Goal: Navigation & Orientation: Find specific page/section

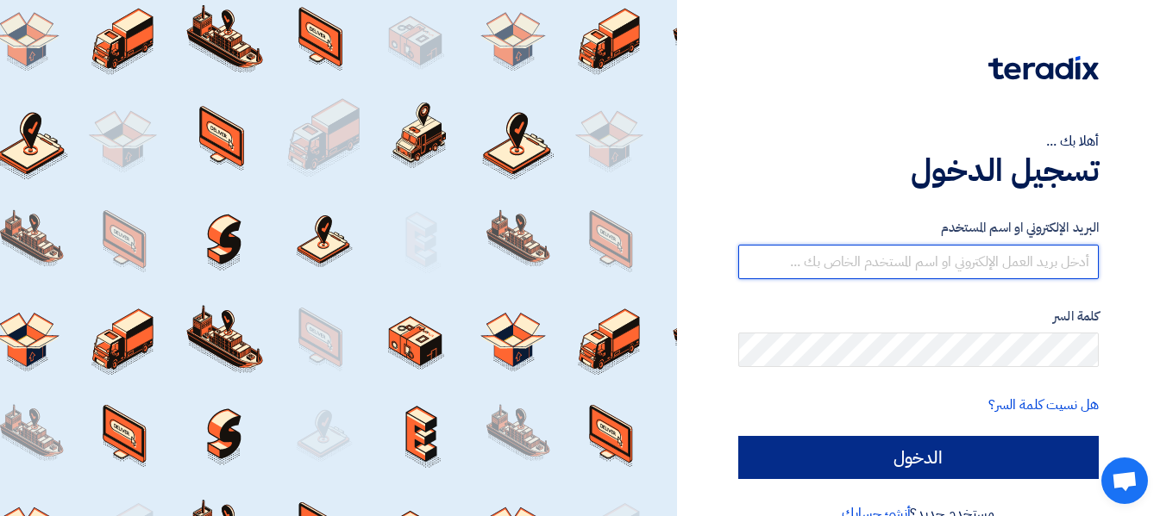
type input "[EMAIL_ADDRESS][DOMAIN_NAME]"
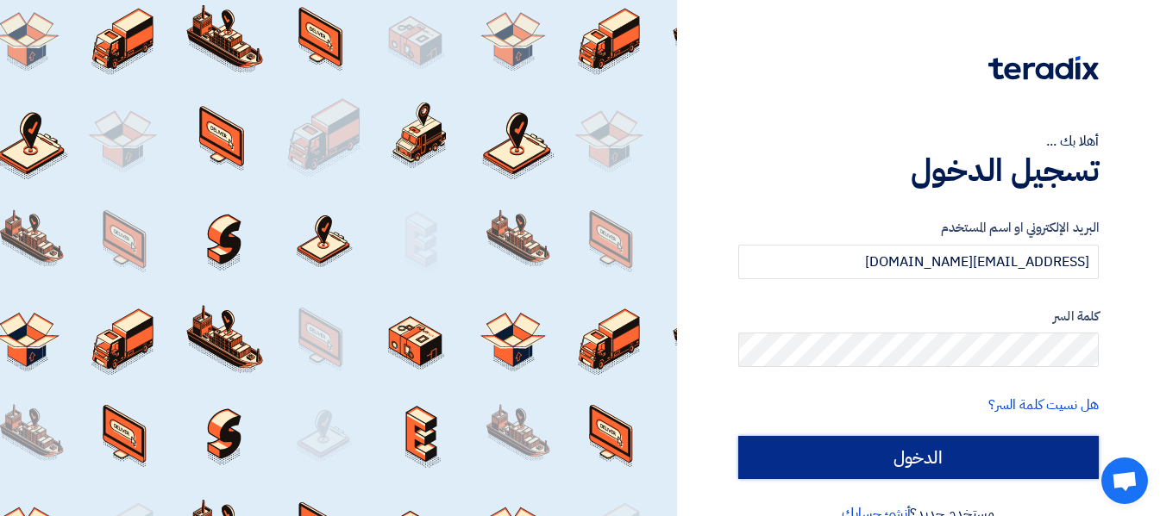
click at [902, 460] on input "الدخول" at bounding box center [918, 457] width 360 height 43
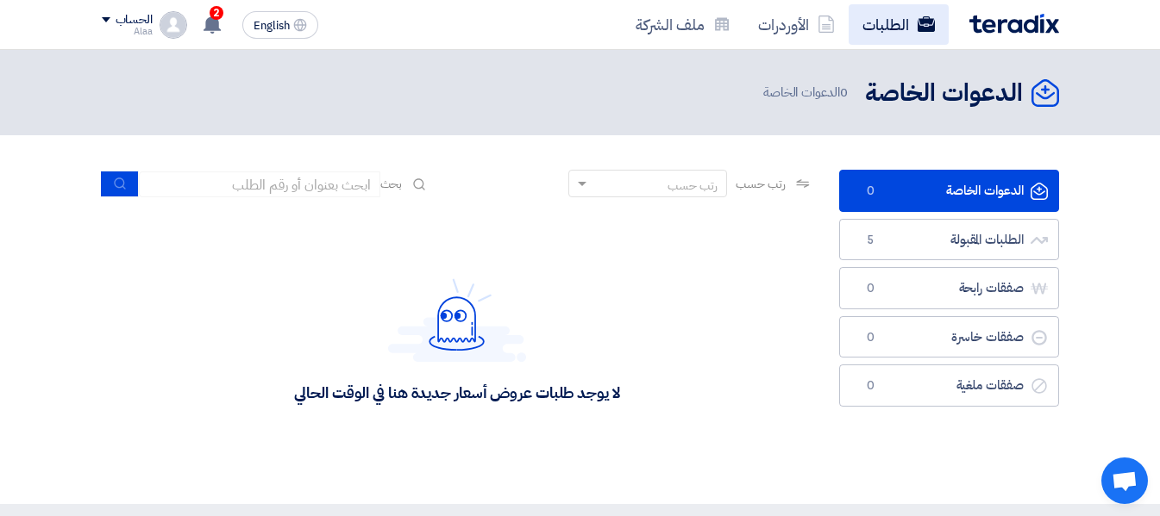
click at [900, 31] on link "الطلبات" at bounding box center [898, 24] width 100 height 41
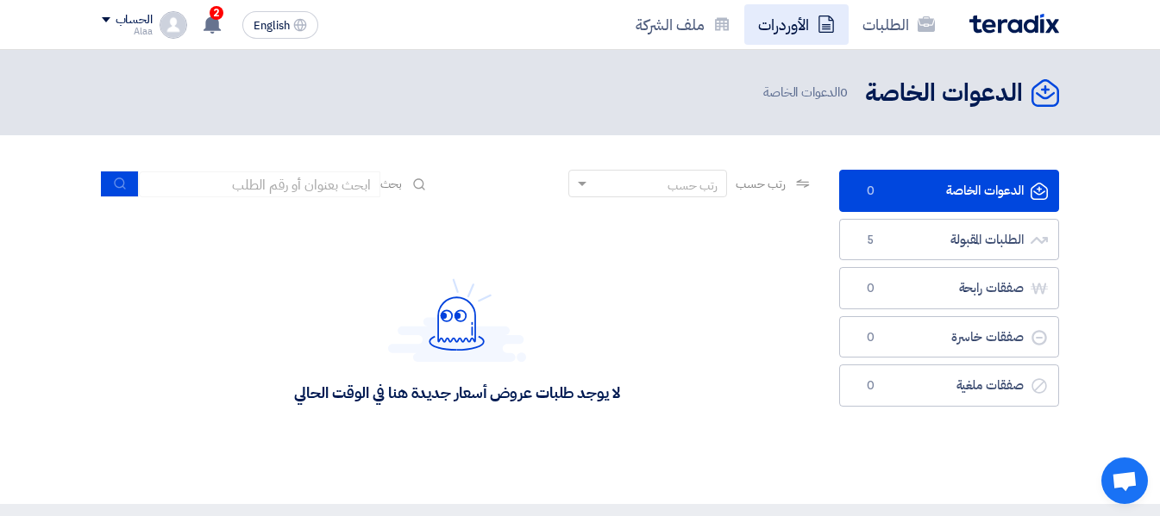
click at [805, 33] on link "الأوردرات" at bounding box center [796, 24] width 104 height 41
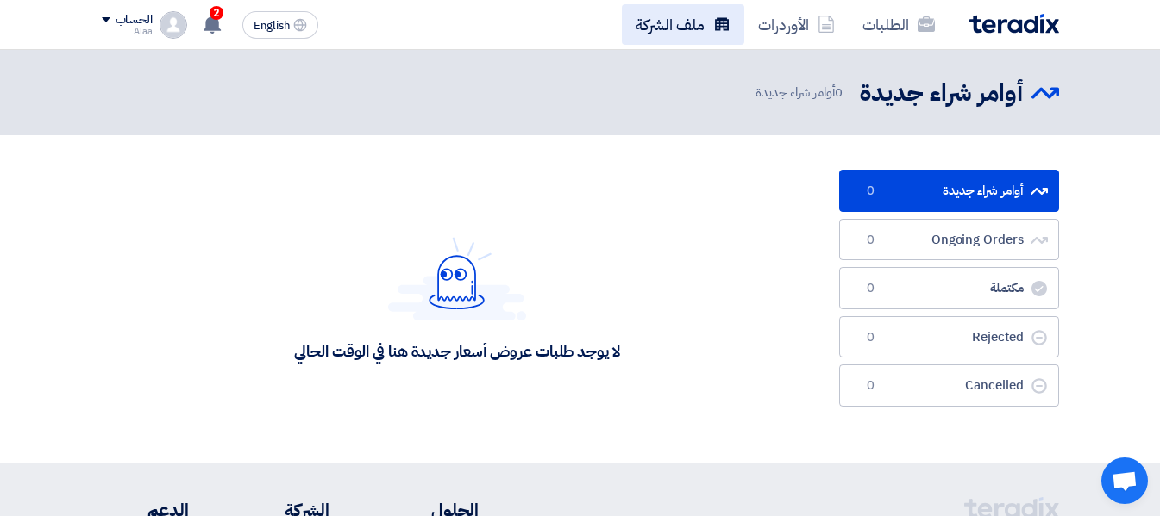
click at [697, 34] on link "ملف الشركة" at bounding box center [683, 24] width 122 height 41
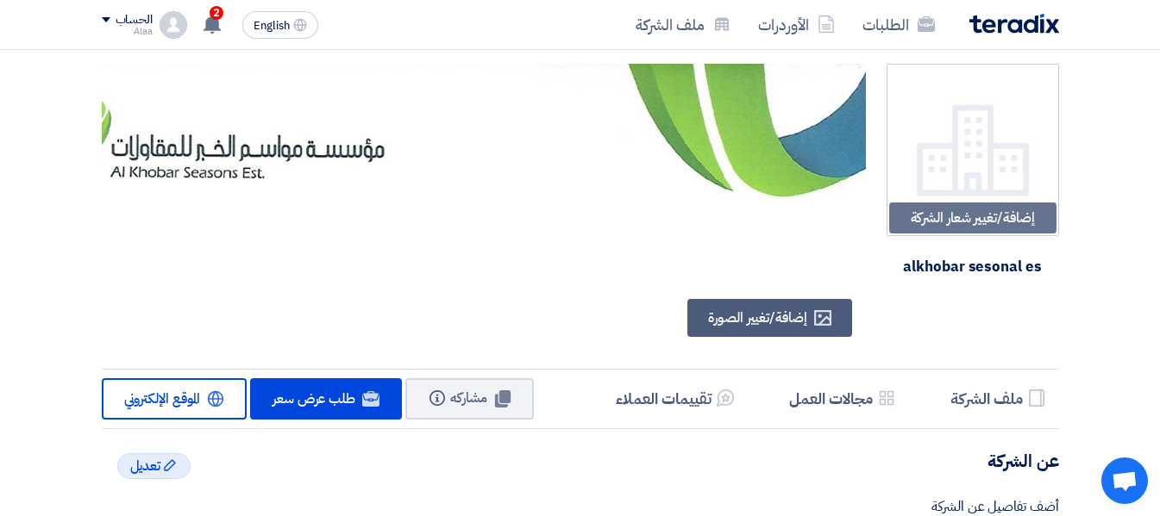
click at [540, 185] on img at bounding box center [443, 132] width 845 height 136
click at [422, 178] on img at bounding box center [443, 132] width 845 height 136
